Goal: Navigation & Orientation: Find specific page/section

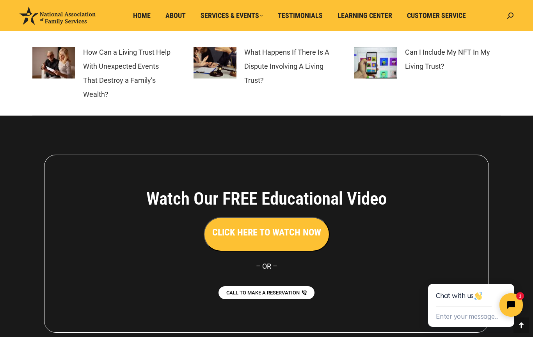
scroll to position [1045, 0]
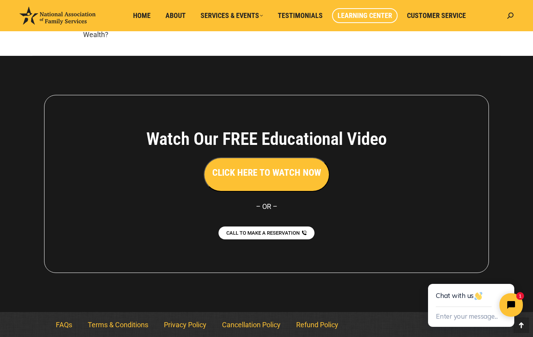
click at [367, 13] on span "Learning Center" at bounding box center [365, 15] width 55 height 9
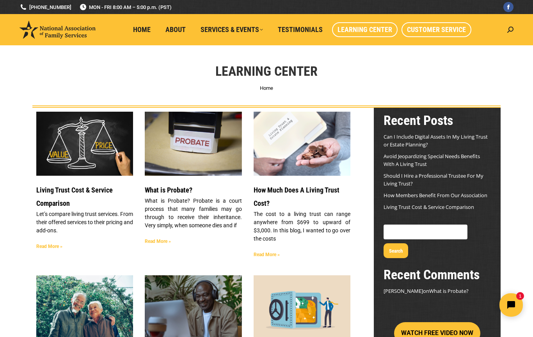
click at [431, 28] on span "Customer Service" at bounding box center [436, 29] width 59 height 9
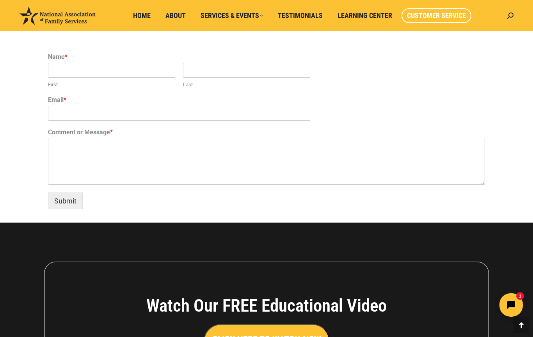
scroll to position [510, 0]
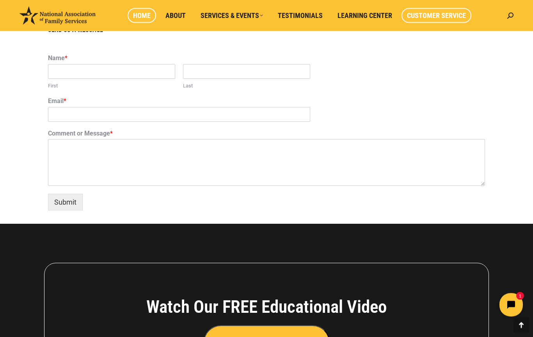
click at [143, 14] on span "Home" at bounding box center [142, 15] width 18 height 9
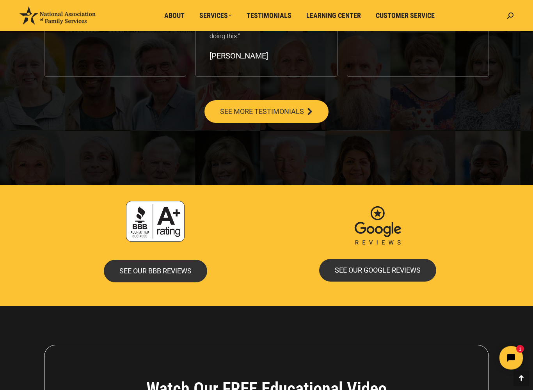
scroll to position [1463, 0]
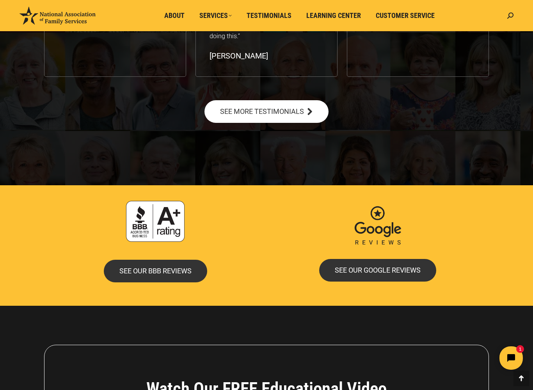
click at [259, 108] on span "SEE MORE TESTIMONIALS" at bounding box center [262, 111] width 84 height 7
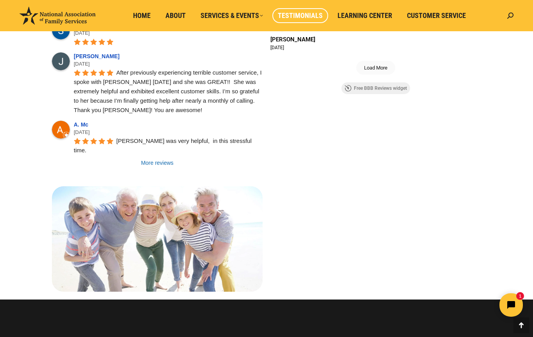
scroll to position [708, 0]
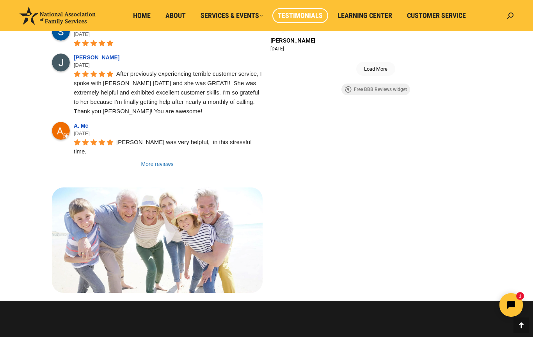
click at [153, 160] on link "More reviews" at bounding box center [157, 164] width 211 height 8
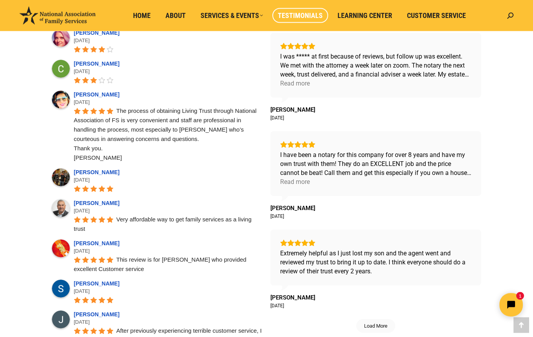
scroll to position [447, 0]
